Goal: Task Accomplishment & Management: Use online tool/utility

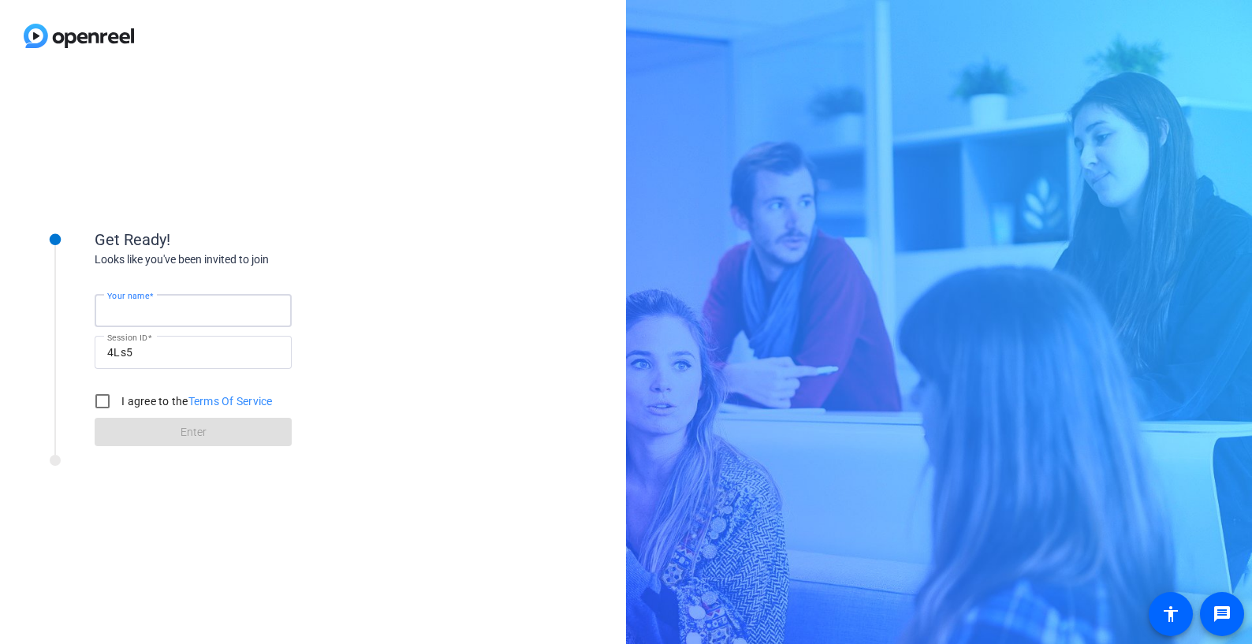
click at [180, 304] on input "Your name" at bounding box center [193, 310] width 172 height 19
type input "Sarah Drake"
click at [108, 401] on input "I agree to the Terms Of Service" at bounding box center [103, 402] width 32 height 32
checkbox input "true"
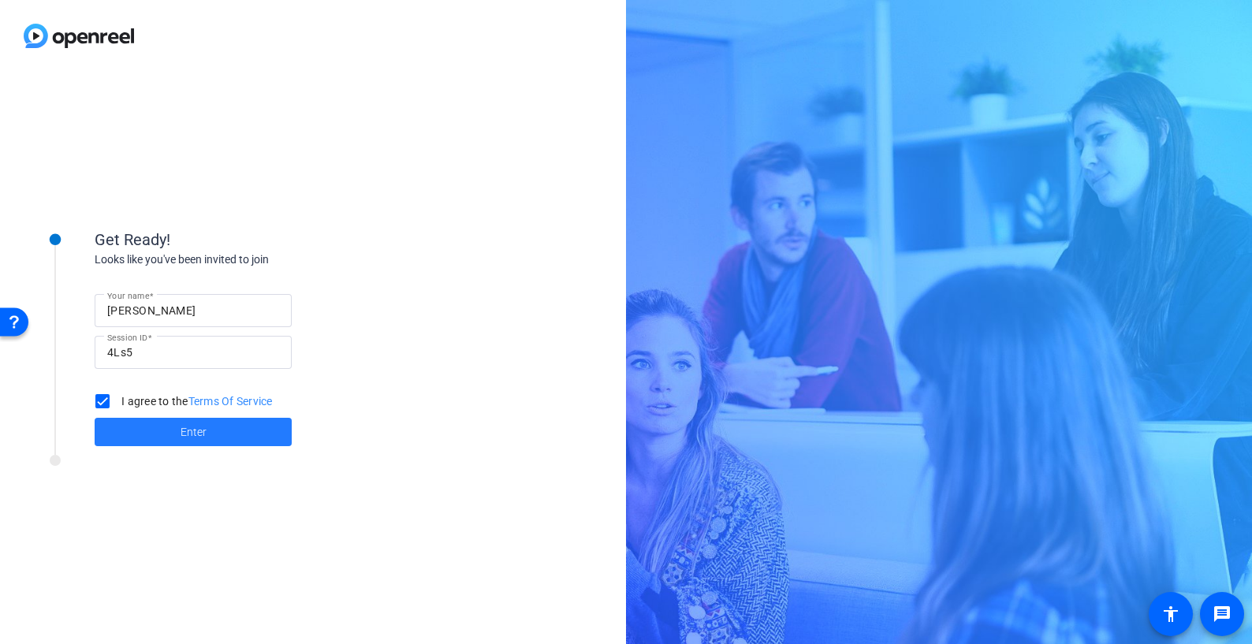
click at [173, 435] on span at bounding box center [193, 432] width 197 height 38
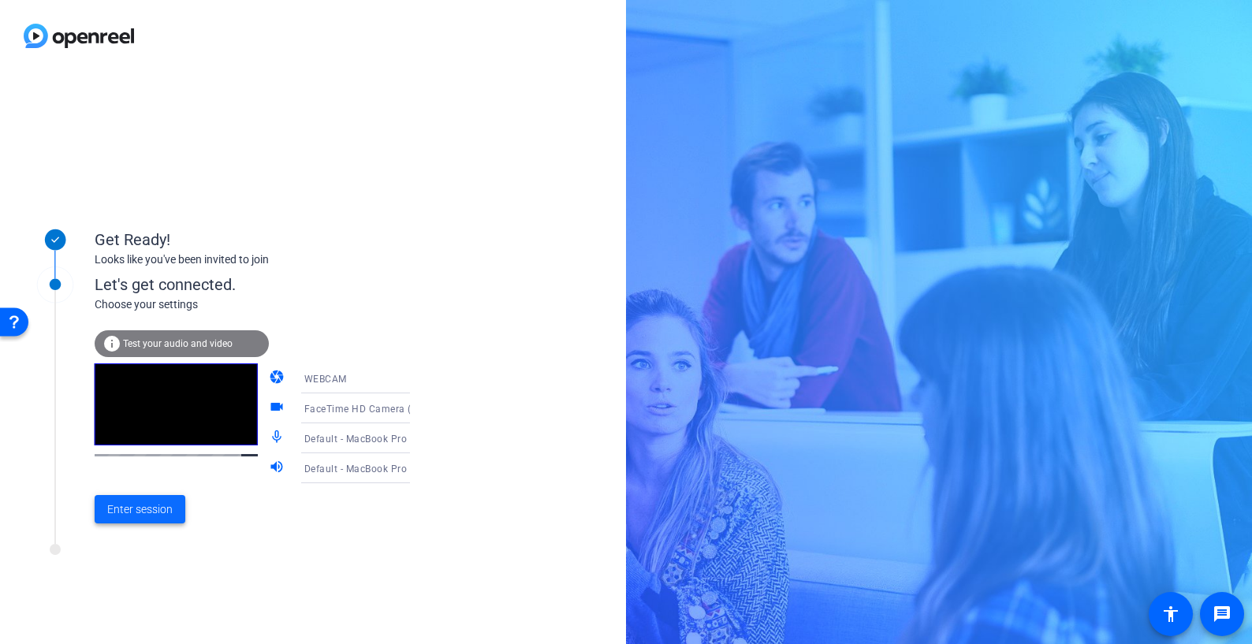
click at [153, 513] on span "Enter session" at bounding box center [139, 510] width 65 height 17
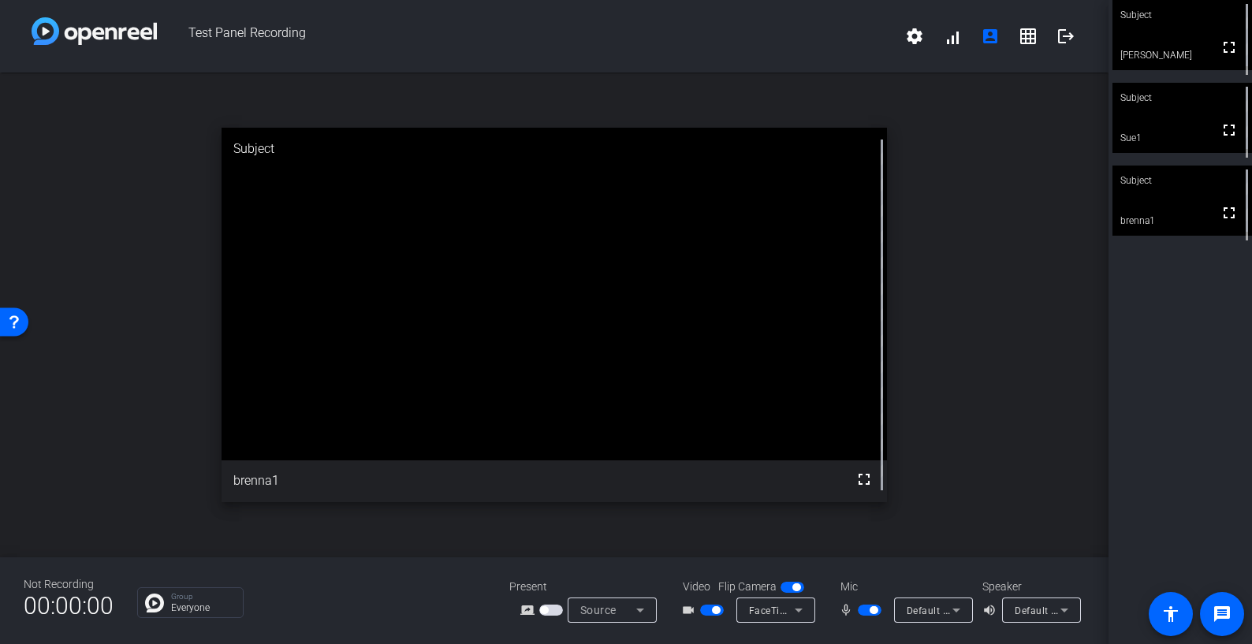
click at [1167, 126] on video at bounding box center [1183, 118] width 140 height 70
click at [1167, 390] on div "Subject fullscreen Sarah Drake Subject fullscreen Sue1 Subject fullscreen brenn…" at bounding box center [1181, 322] width 144 height 644
click at [638, 607] on icon at bounding box center [640, 610] width 19 height 19
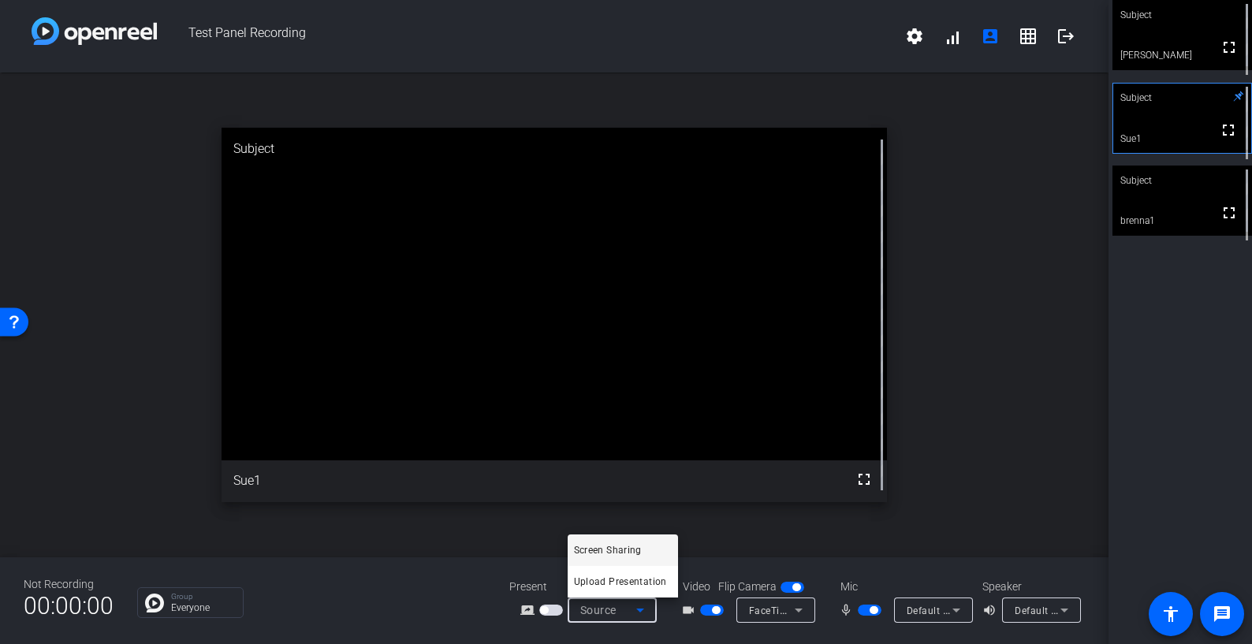
click at [638, 607] on div at bounding box center [626, 322] width 1252 height 644
click at [799, 610] on icon at bounding box center [799, 611] width 8 height 4
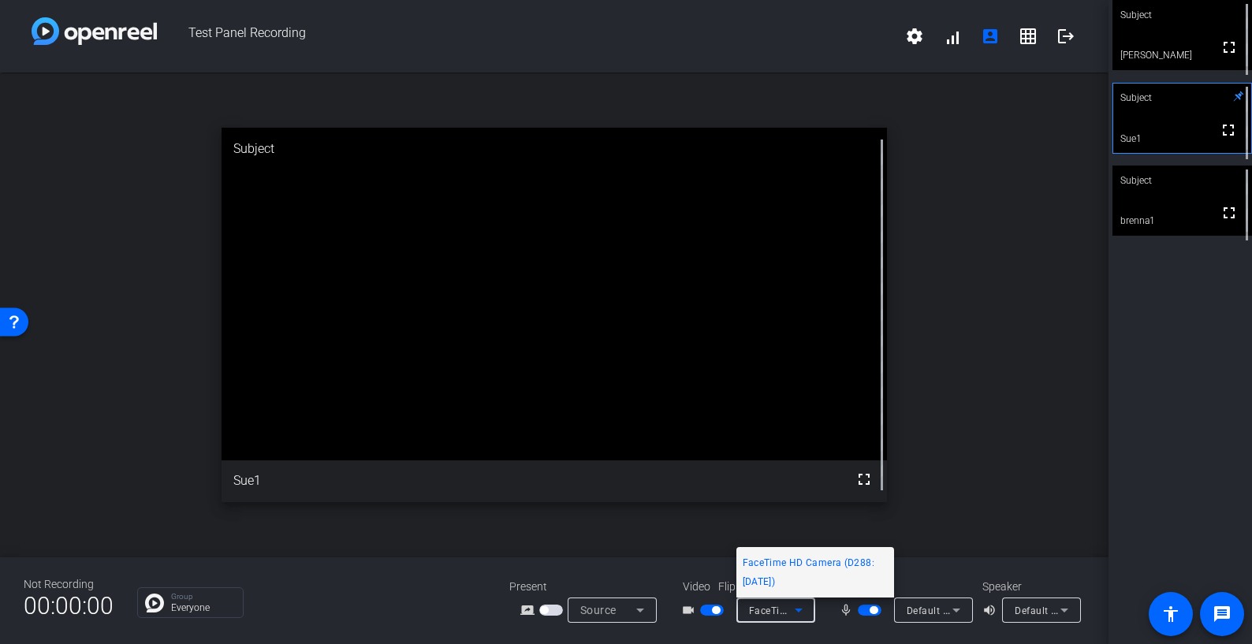
click at [831, 620] on div at bounding box center [626, 322] width 1252 height 644
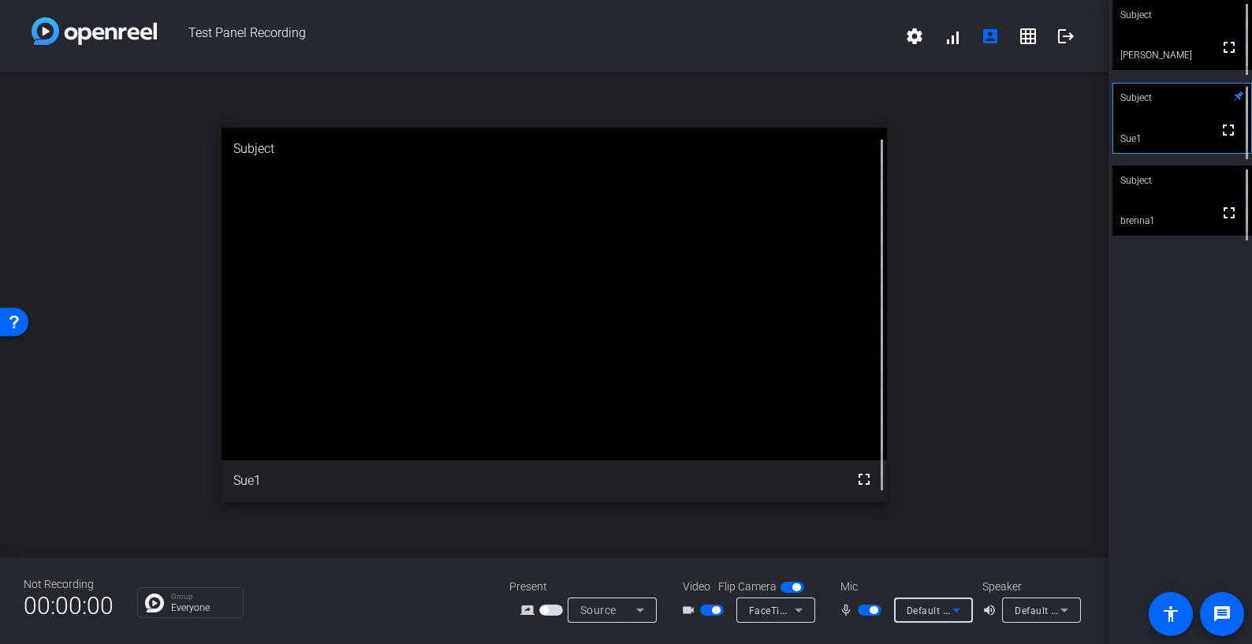
click at [958, 608] on icon at bounding box center [956, 610] width 19 height 19
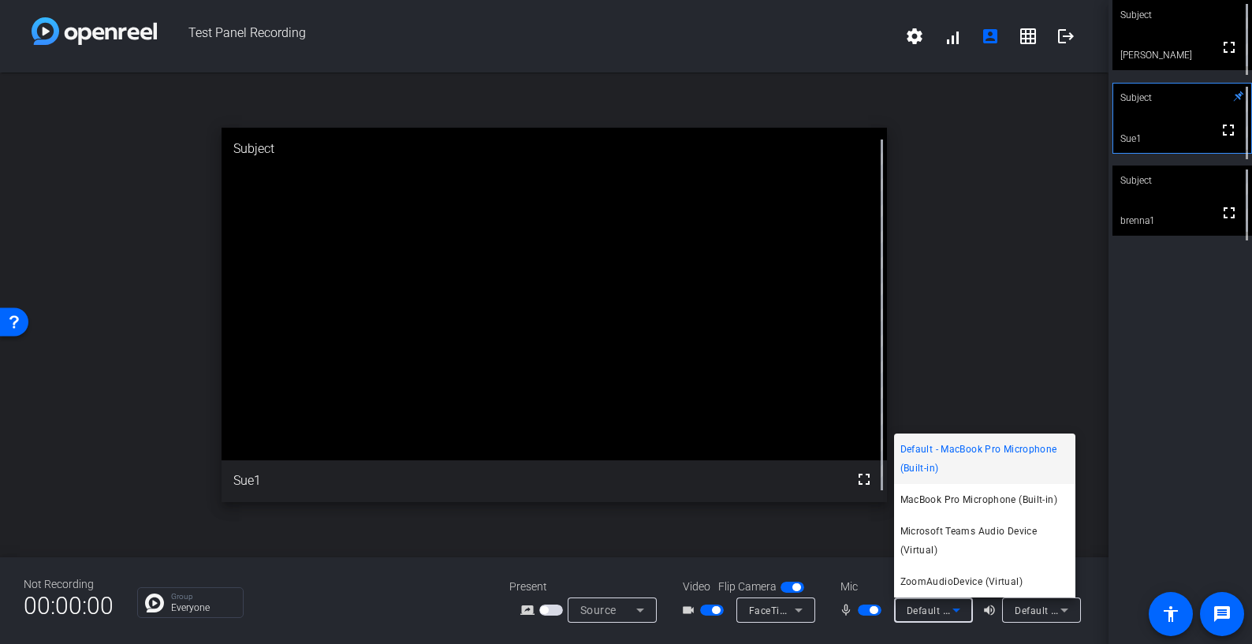
click at [958, 608] on div at bounding box center [626, 322] width 1252 height 644
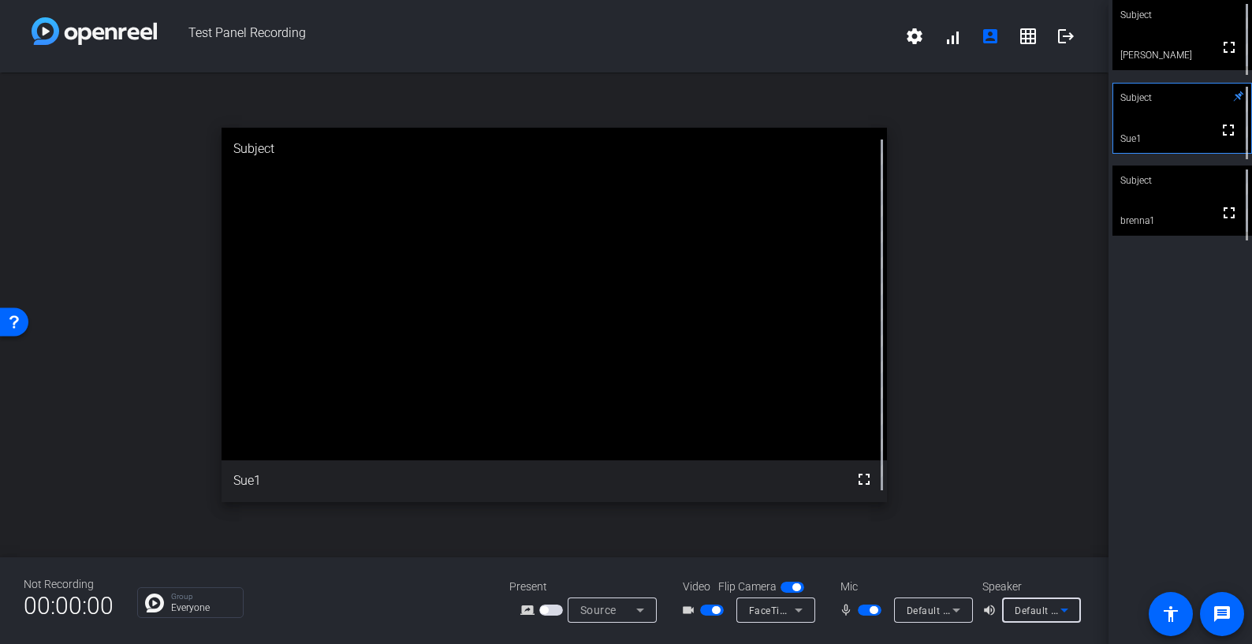
click at [1069, 605] on icon at bounding box center [1064, 610] width 19 height 19
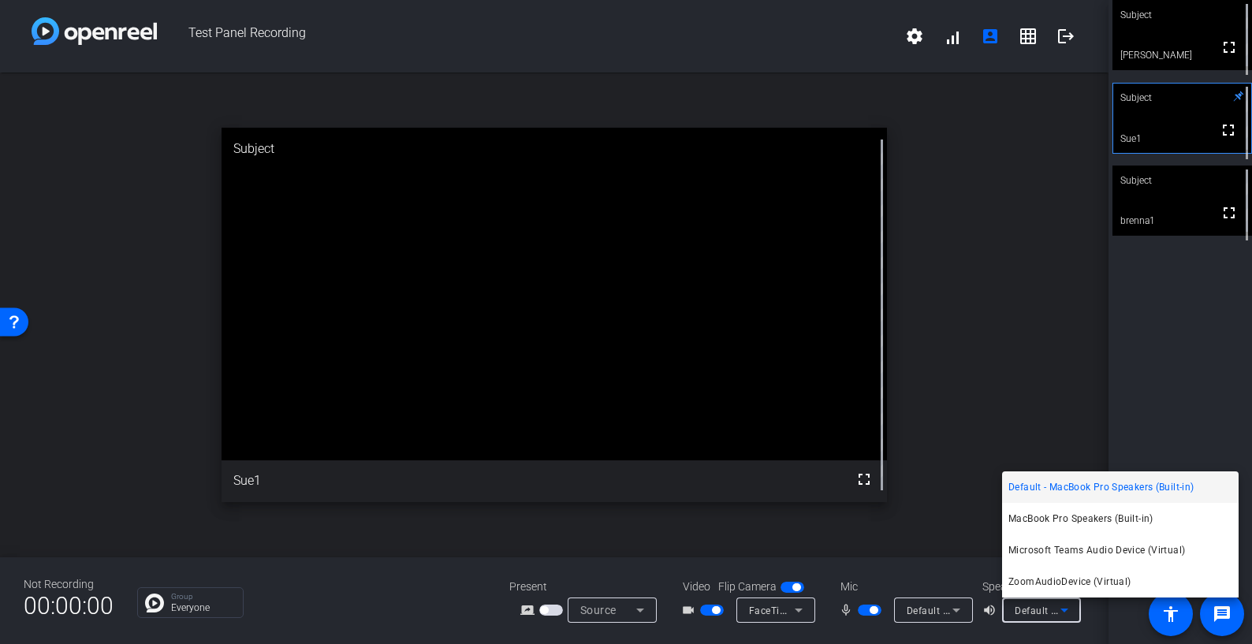
click at [1116, 623] on div at bounding box center [626, 322] width 1252 height 644
